Goal: Task Accomplishment & Management: Manage account settings

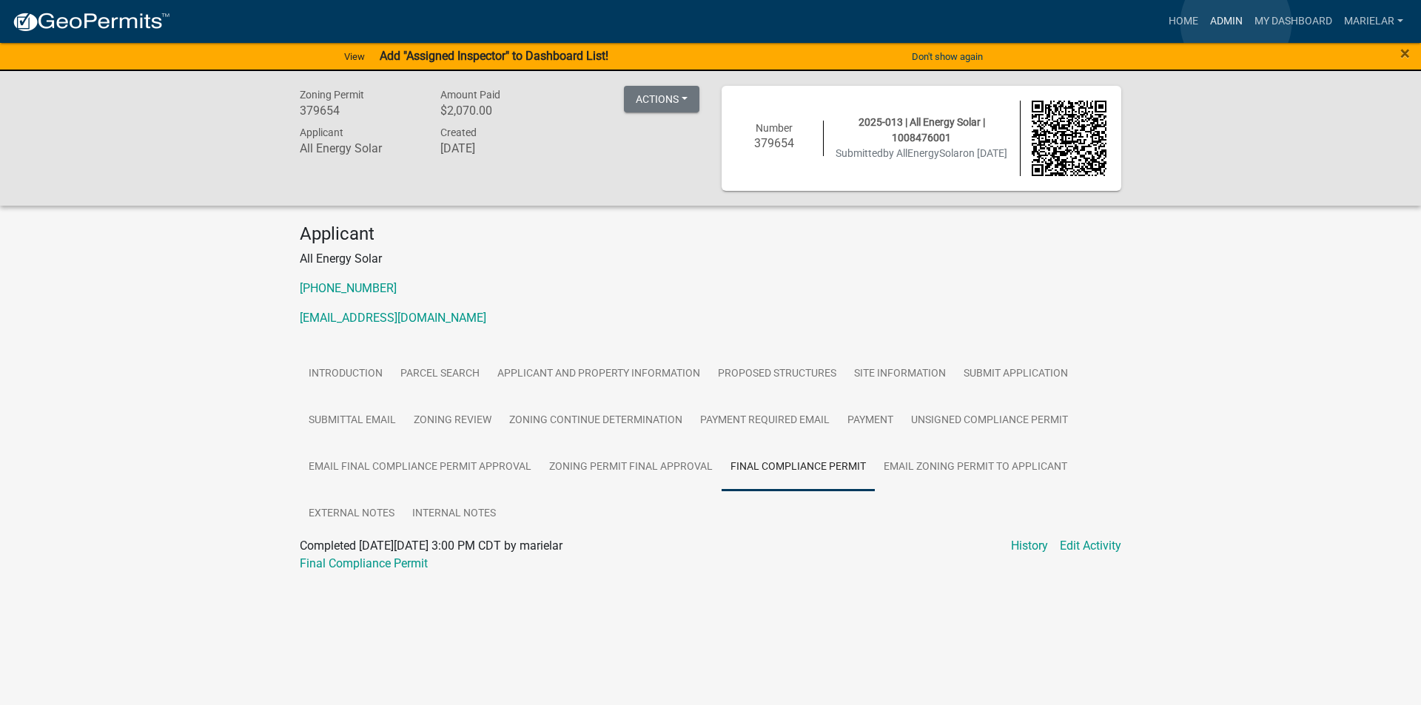
click at [1236, 23] on link "Admin" at bounding box center [1226, 21] width 44 height 28
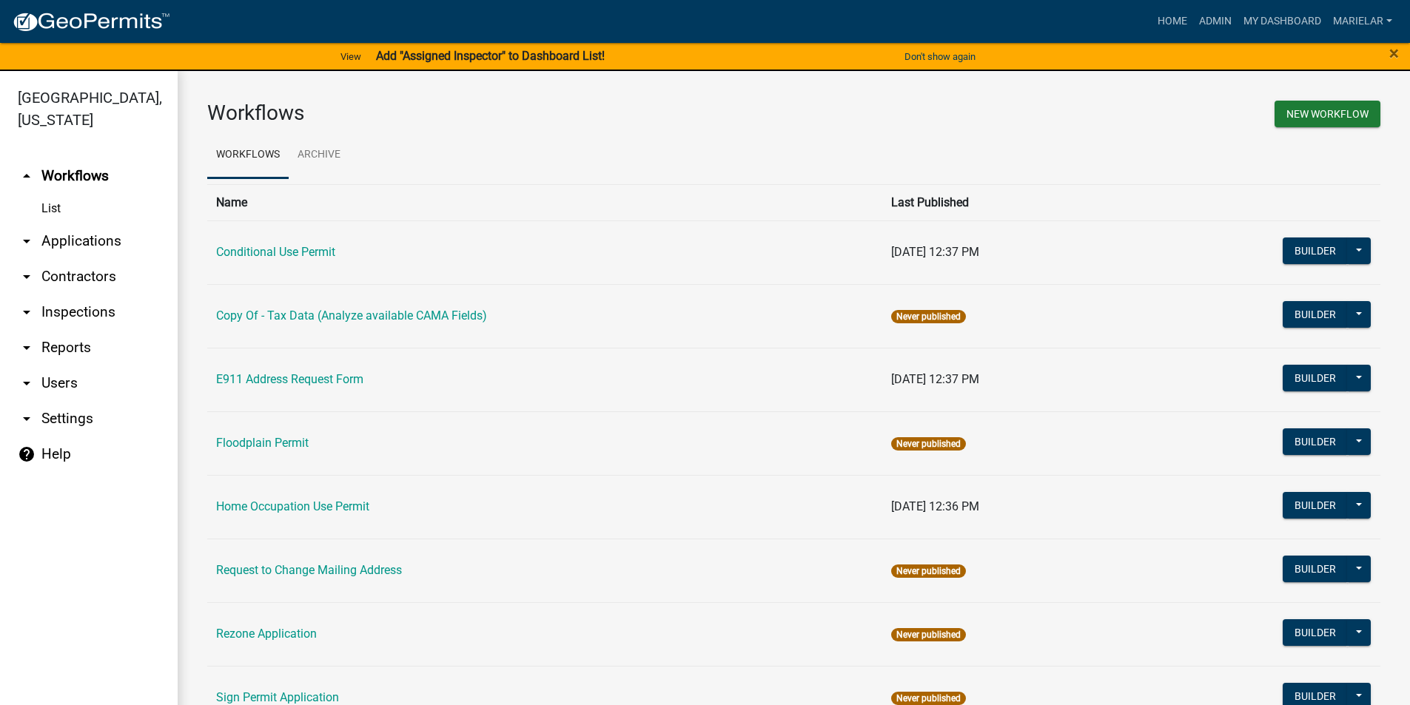
click at [26, 232] on icon "arrow_drop_down" at bounding box center [27, 241] width 18 height 18
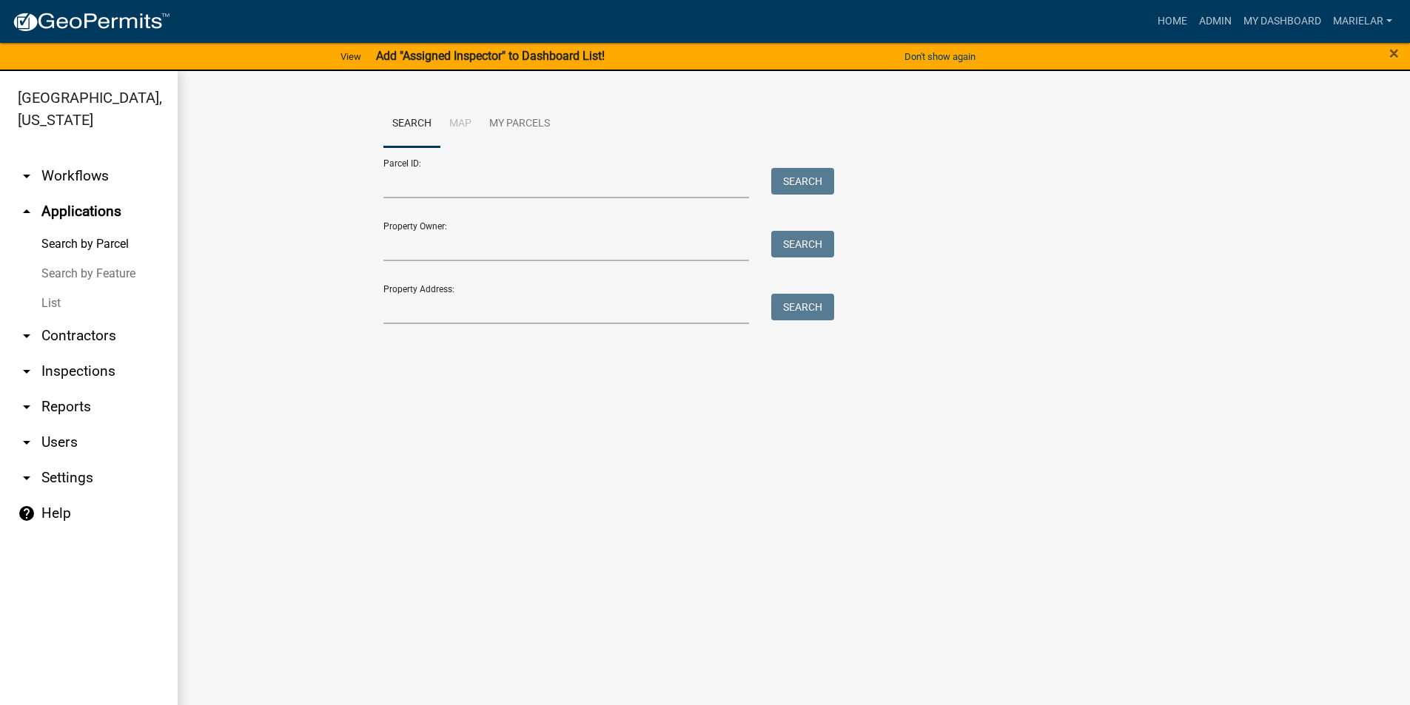
click at [58, 289] on link "List" at bounding box center [89, 304] width 178 height 30
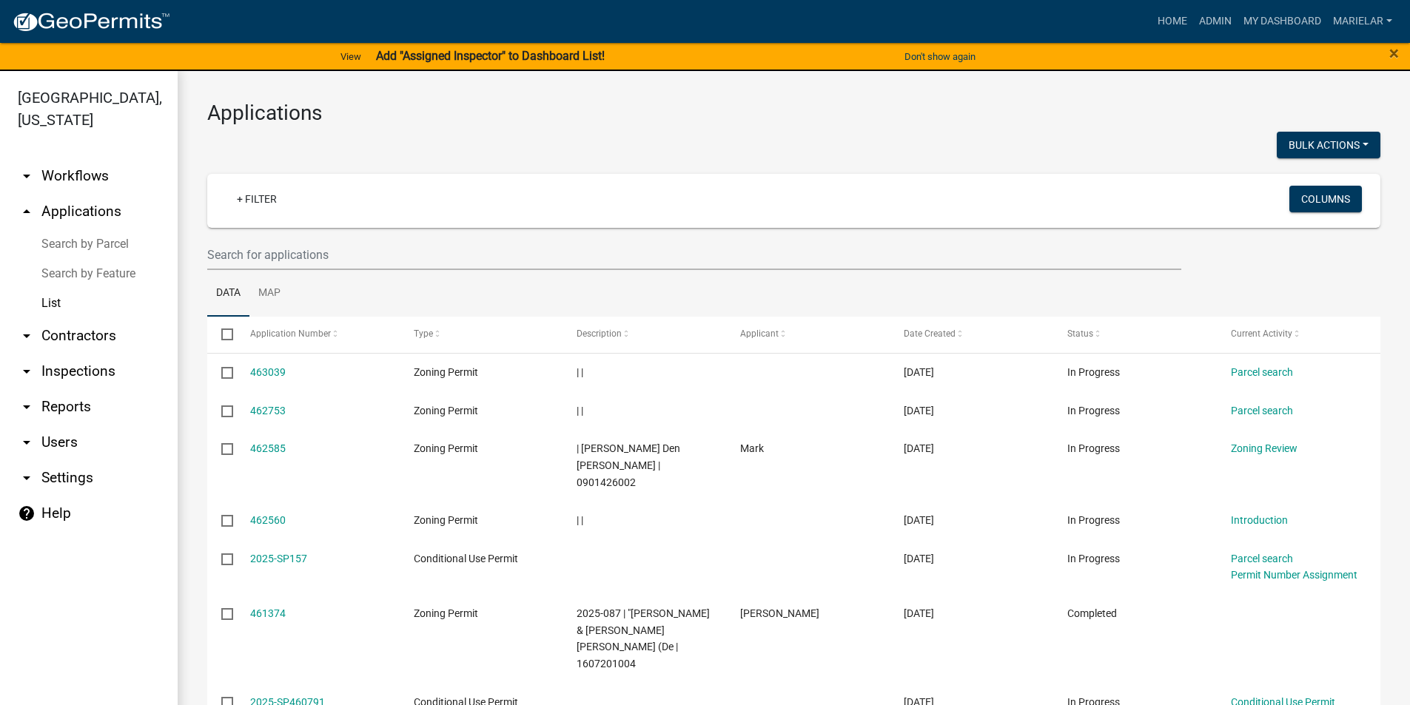
scroll to position [248, 0]
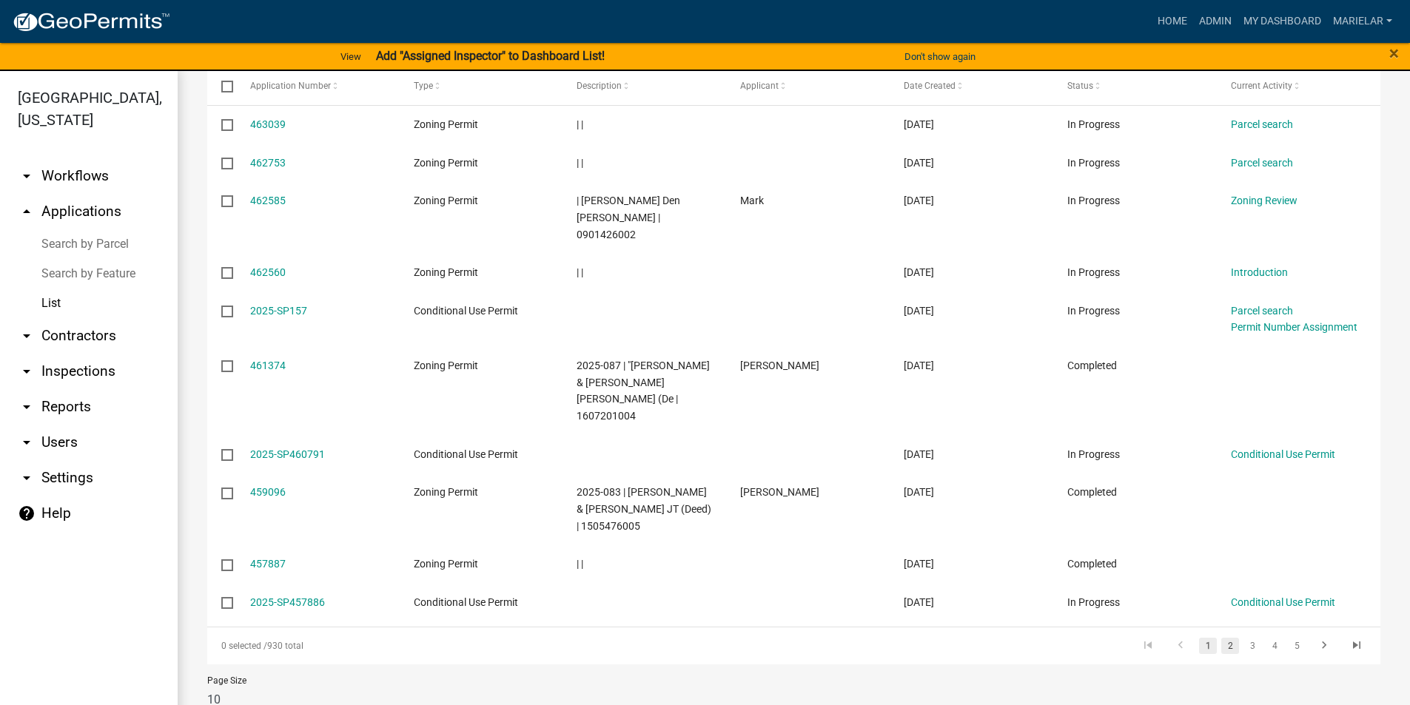
click at [1221, 638] on link "2" at bounding box center [1230, 646] width 18 height 16
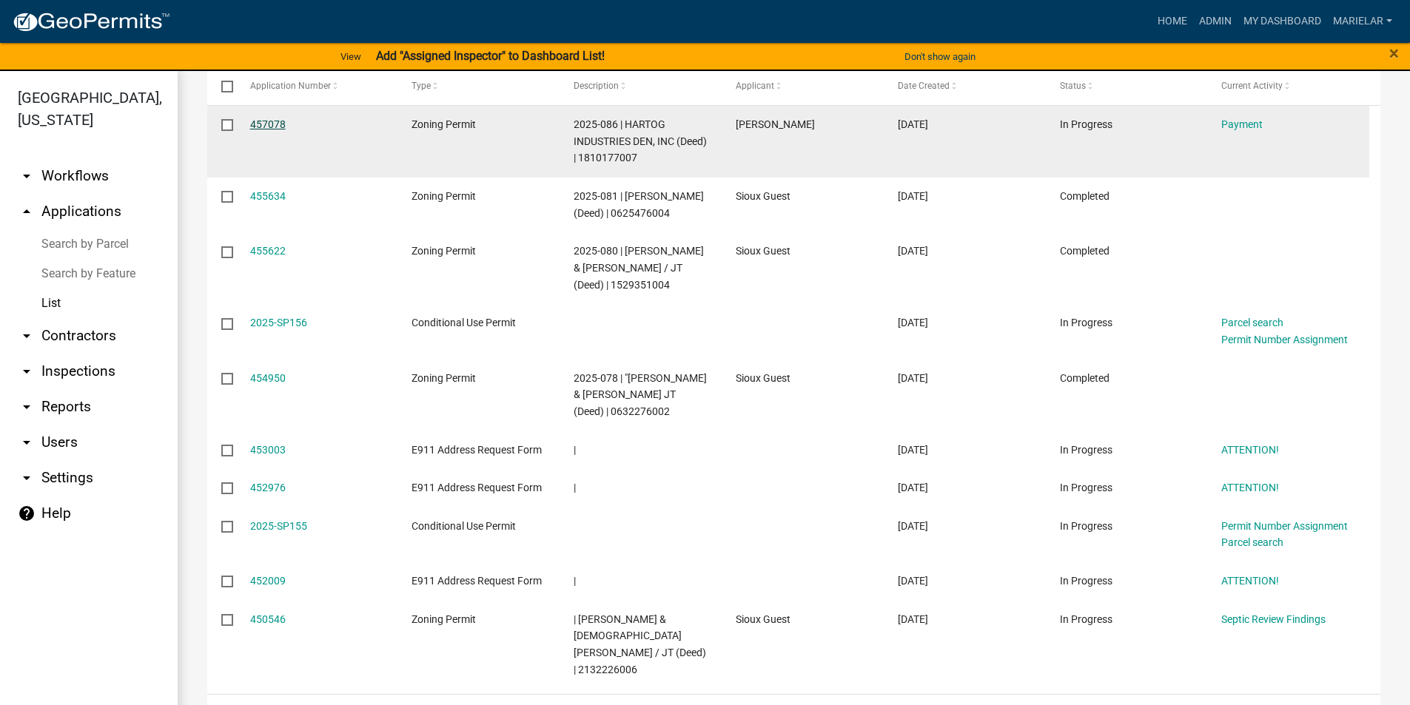
click at [275, 125] on link "457078" at bounding box center [268, 124] width 36 height 12
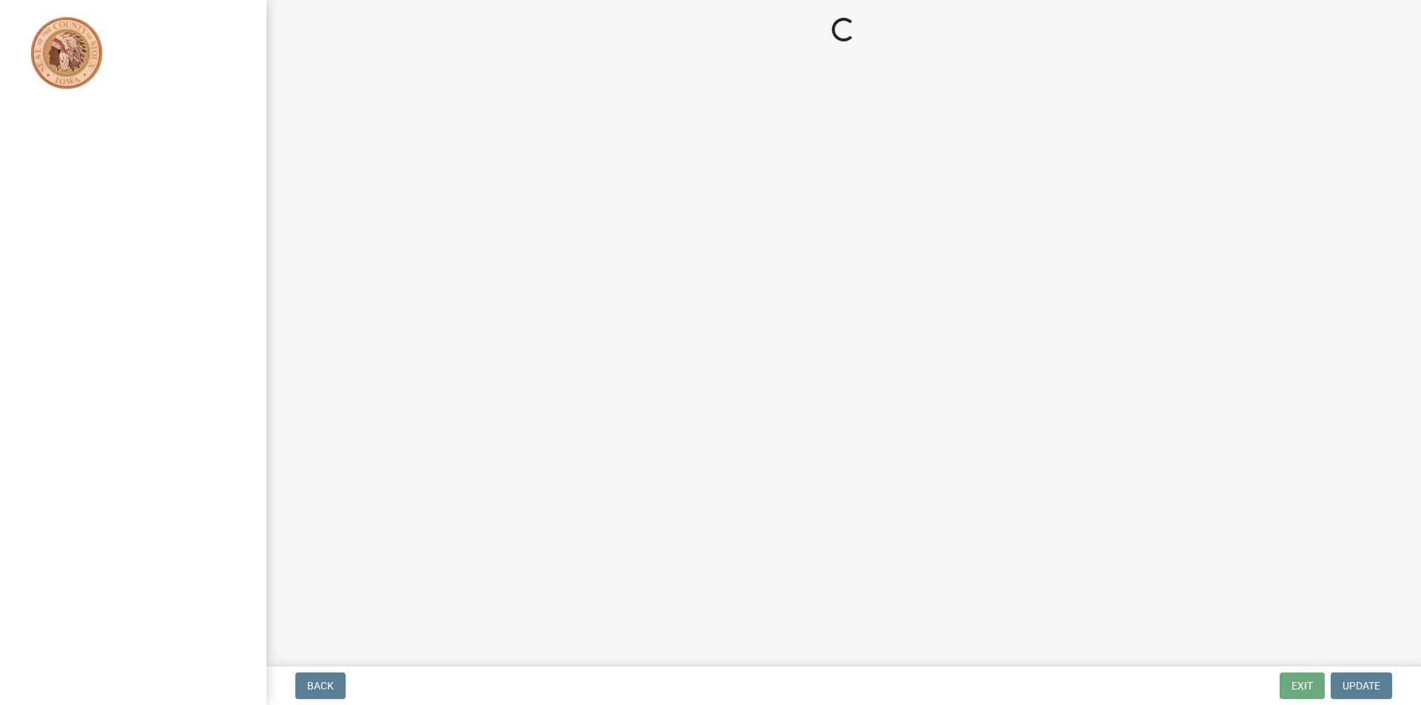
select select "3: 3"
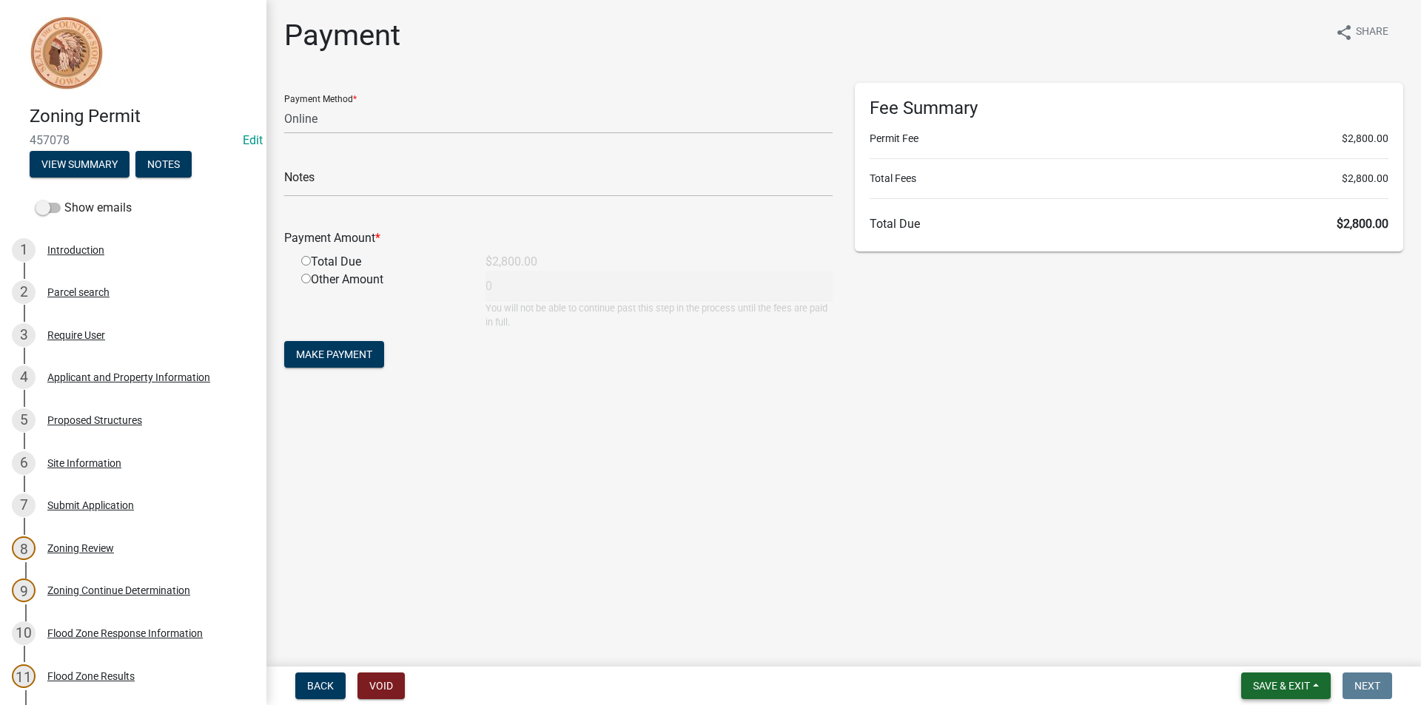
click at [1269, 677] on button "Save & Exit" at bounding box center [1286, 686] width 90 height 27
click at [1270, 658] on button "Save & Exit" at bounding box center [1271, 648] width 118 height 36
